Goal: Find specific page/section: Find specific page/section

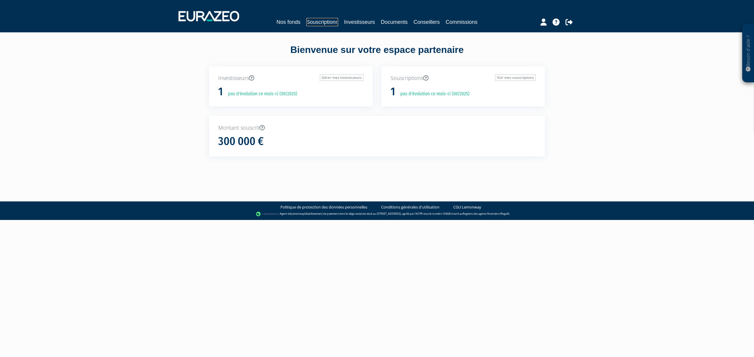
click at [318, 24] on link "Souscriptions" at bounding box center [322, 22] width 32 height 8
drag, startPoint x: 0, startPoint y: 0, endPoint x: 322, endPoint y: 28, distance: 323.0
click at [322, 21] on link "Souscriptions" at bounding box center [322, 22] width 32 height 8
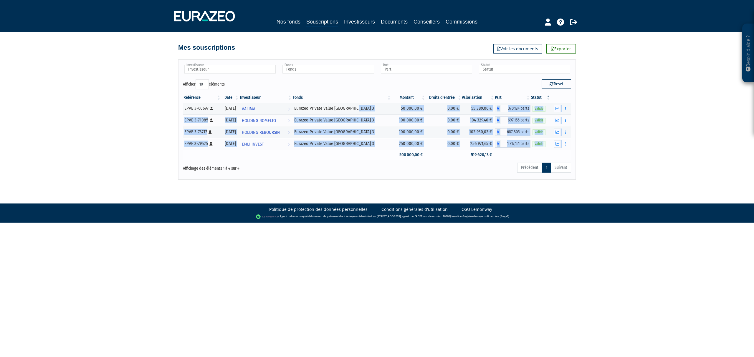
drag, startPoint x: 312, startPoint y: 111, endPoint x: 360, endPoint y: 153, distance: 63.6
click at [360, 153] on tbody "EPVE 3-60697 [Français] Personne physique 09/02/2024 VALIMA Voir l'investisseur…" at bounding box center [377, 131] width 388 height 57
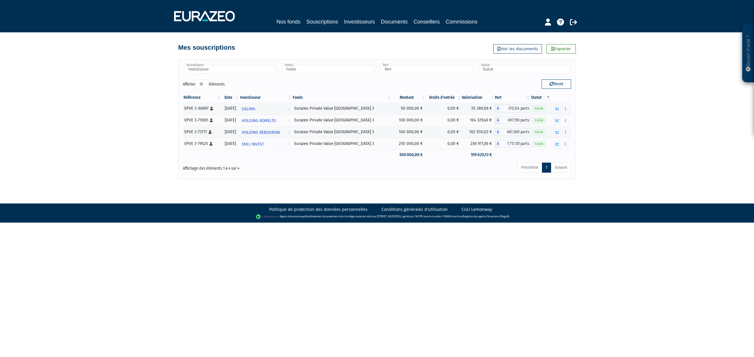
click at [336, 193] on body "Besoin d'aide ? × J'ai besoin d'aide Si vous avez une question à propos du fonc…" at bounding box center [377, 111] width 754 height 223
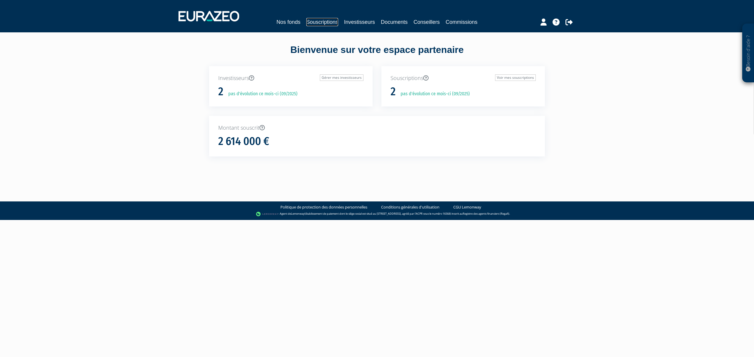
click at [308, 18] on link "Souscriptions" at bounding box center [322, 22] width 32 height 8
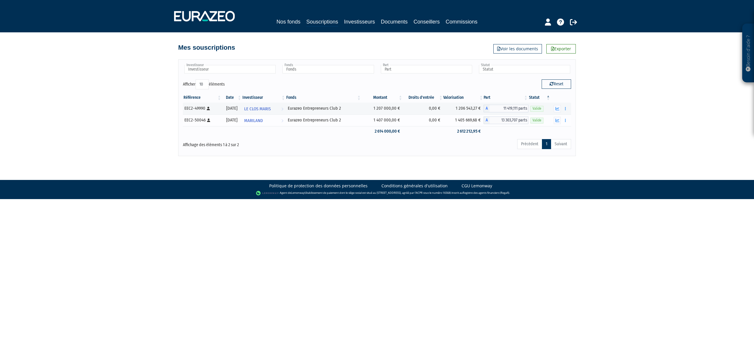
drag, startPoint x: 378, startPoint y: 110, endPoint x: 406, endPoint y: 125, distance: 31.3
click at [406, 125] on tbody "EEC2-49990 [Français] Personne physique 31/10/2023 LE CLOS MARIS Voir l'investi…" at bounding box center [377, 120] width 388 height 34
drag, startPoint x: 642, startPoint y: 145, endPoint x: 639, endPoint y: 149, distance: 4.4
click at [642, 146] on div "Besoin d'aide ? × J'ai besoin d'aide Si vous avez une question à propos du fonc…" at bounding box center [377, 78] width 754 height 156
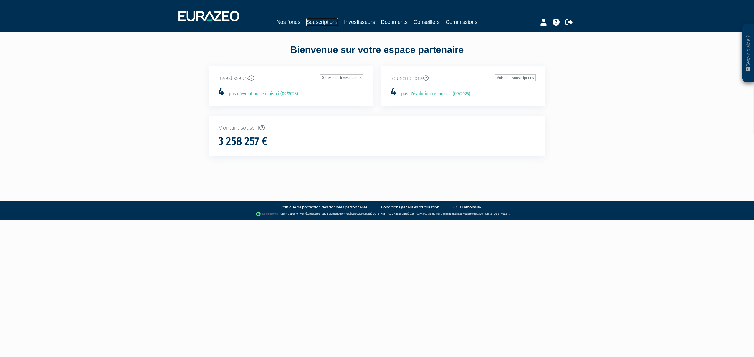
click at [319, 19] on link "Souscriptions" at bounding box center [322, 22] width 32 height 8
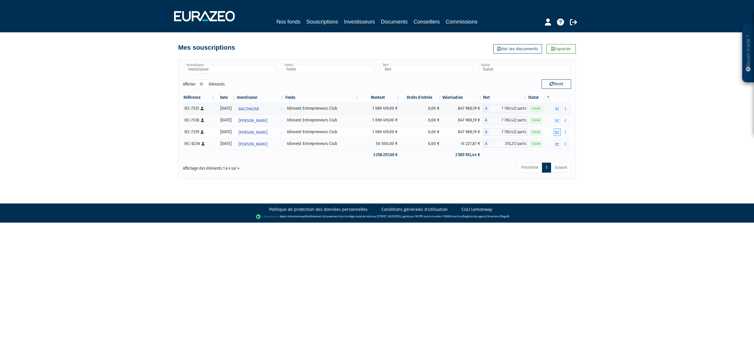
click at [556, 134] on icon "button" at bounding box center [557, 132] width 4 height 4
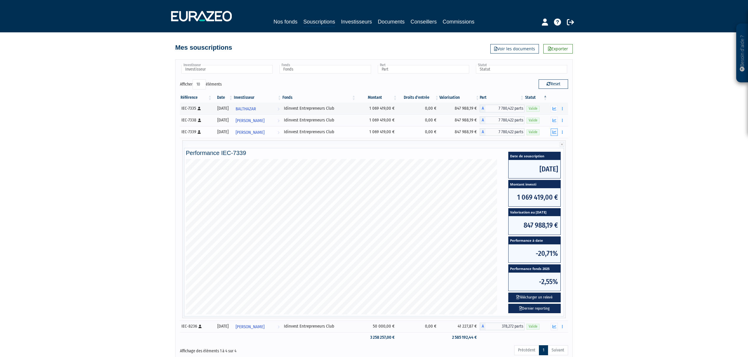
click at [556, 134] on button "button" at bounding box center [554, 132] width 7 height 7
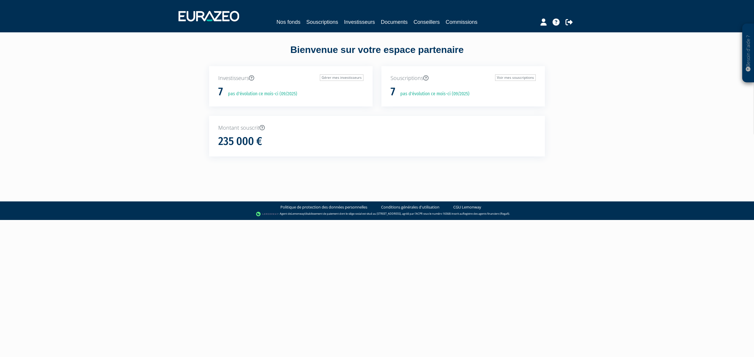
click at [294, 19] on div "Nos fonds Souscriptions Investisseurs Documents Conseillers Commissions" at bounding box center [376, 22] width 271 height 8
drag, startPoint x: 298, startPoint y: 19, endPoint x: 301, endPoint y: 23, distance: 5.4
click at [306, 19] on link "Souscriptions" at bounding box center [322, 22] width 32 height 8
drag, startPoint x: 300, startPoint y: 26, endPoint x: 301, endPoint y: 23, distance: 3.4
click at [300, 25] on link "Souscriptions" at bounding box center [316, 22] width 32 height 8
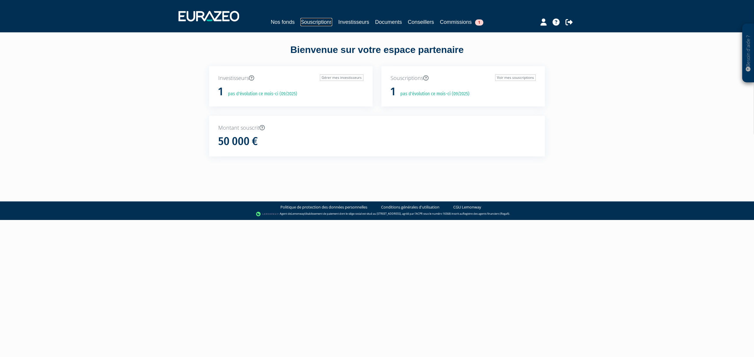
click at [301, 22] on link "Souscriptions" at bounding box center [316, 22] width 32 height 8
click at [315, 23] on link "Souscriptions" at bounding box center [316, 22] width 32 height 8
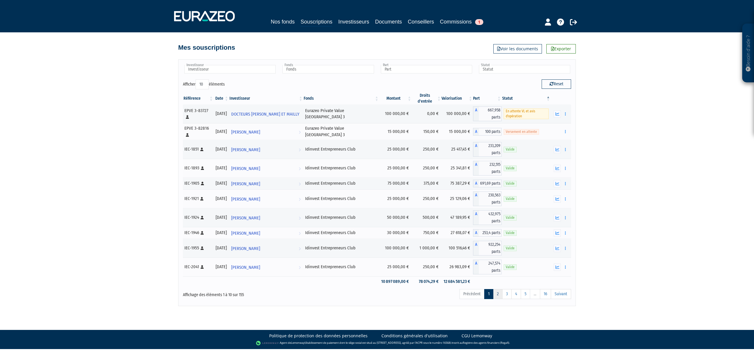
click at [495, 289] on link "2" at bounding box center [497, 294] width 9 height 10
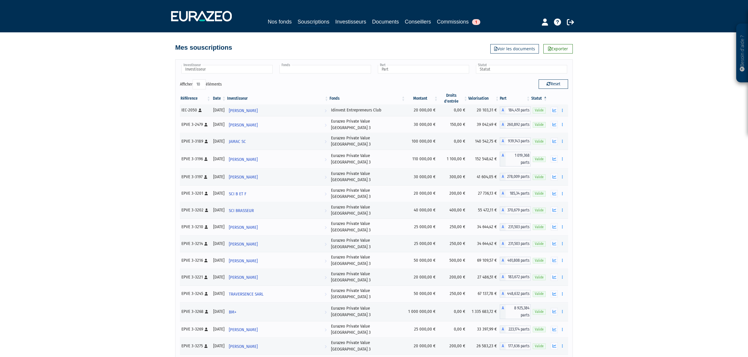
click at [298, 71] on input "text" at bounding box center [324, 69] width 91 height 9
type input "Fonds"
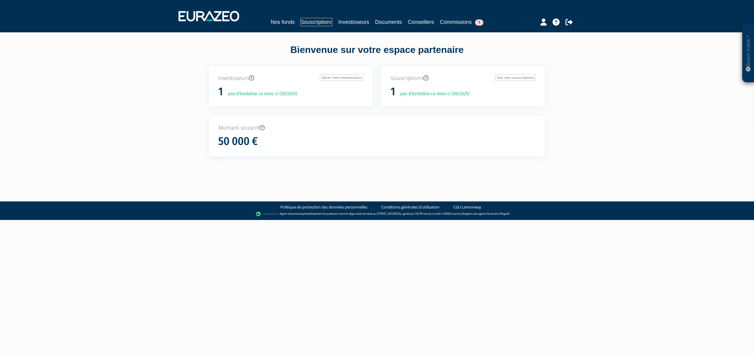
click at [308, 20] on link "Souscriptions" at bounding box center [316, 22] width 32 height 8
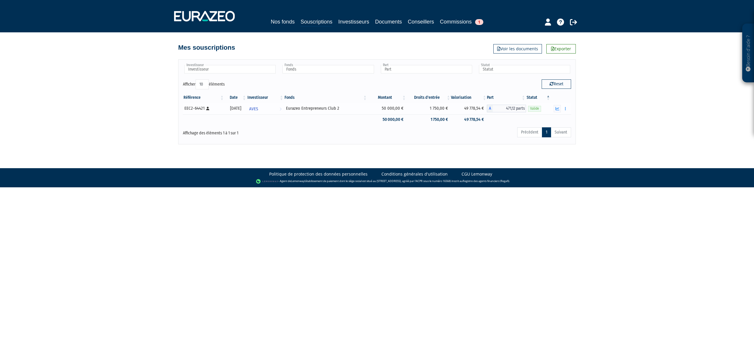
drag, startPoint x: 295, startPoint y: 110, endPoint x: 360, endPoint y: 110, distance: 65.1
click at [360, 110] on td "Eurazeo Entrepreneurs Club 2" at bounding box center [326, 109] width 84 height 12
click at [614, 126] on div "Besoin d'aide ? × J'ai besoin d'aide Si vous avez une question à propos du fonc…" at bounding box center [377, 72] width 754 height 145
